Goal: Use online tool/utility

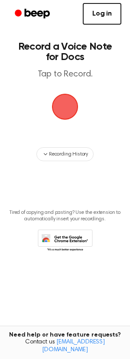
click at [72, 112] on span "button" at bounding box center [65, 107] width 24 height 24
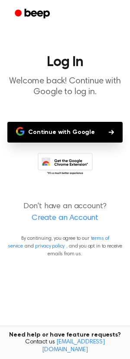
click at [86, 129] on button "Continue with Google" at bounding box center [64, 132] width 115 height 21
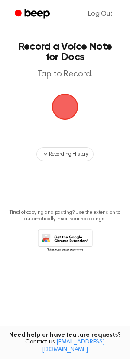
click at [76, 110] on span "button" at bounding box center [65, 107] width 26 height 26
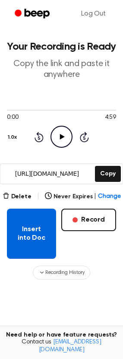
click at [29, 234] on button "Insert into Doc" at bounding box center [31, 234] width 49 height 50
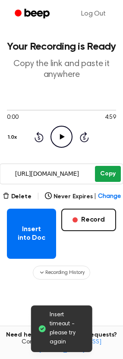
click at [104, 175] on button "Copy" at bounding box center [108, 174] width 26 height 16
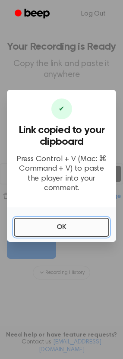
click at [55, 223] on button "OK" at bounding box center [62, 227] width 96 height 19
